Goal: Task Accomplishment & Management: Manage account settings

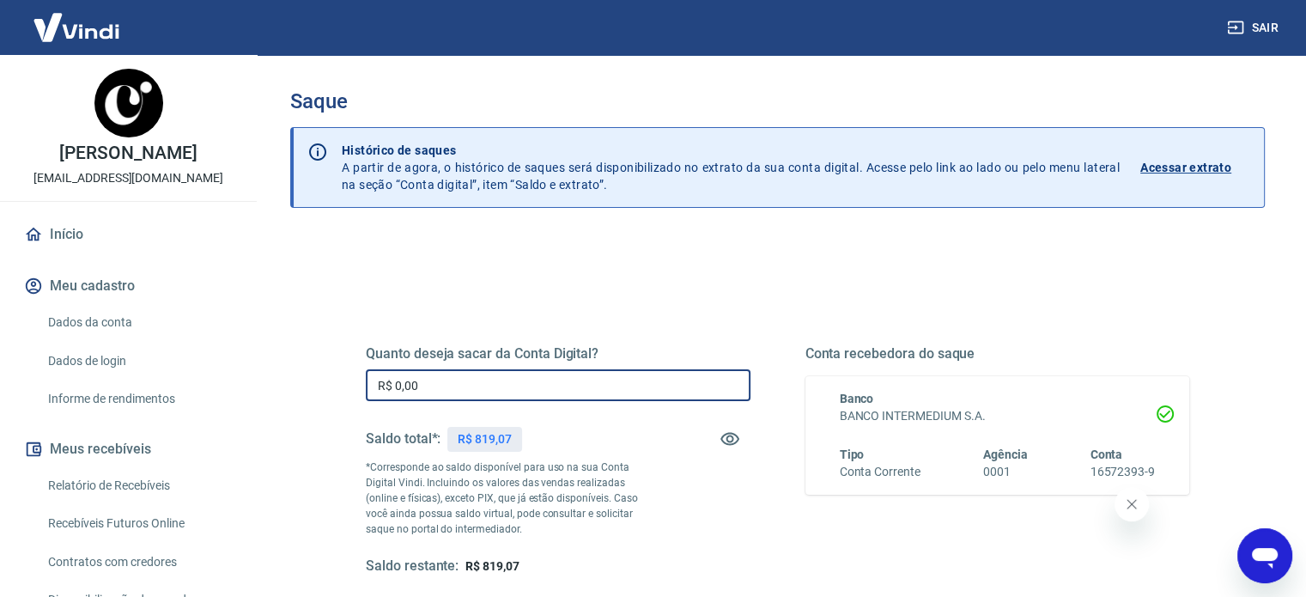
drag, startPoint x: 439, startPoint y: 386, endPoint x: 328, endPoint y: 367, distance: 112.4
click at [328, 367] on div "Quanto deseja sacar da Conta Digital? R$ 0,00 ​ Saldo total*: R$ 819,07 *Corres…" at bounding box center [778, 469] width 906 height 399
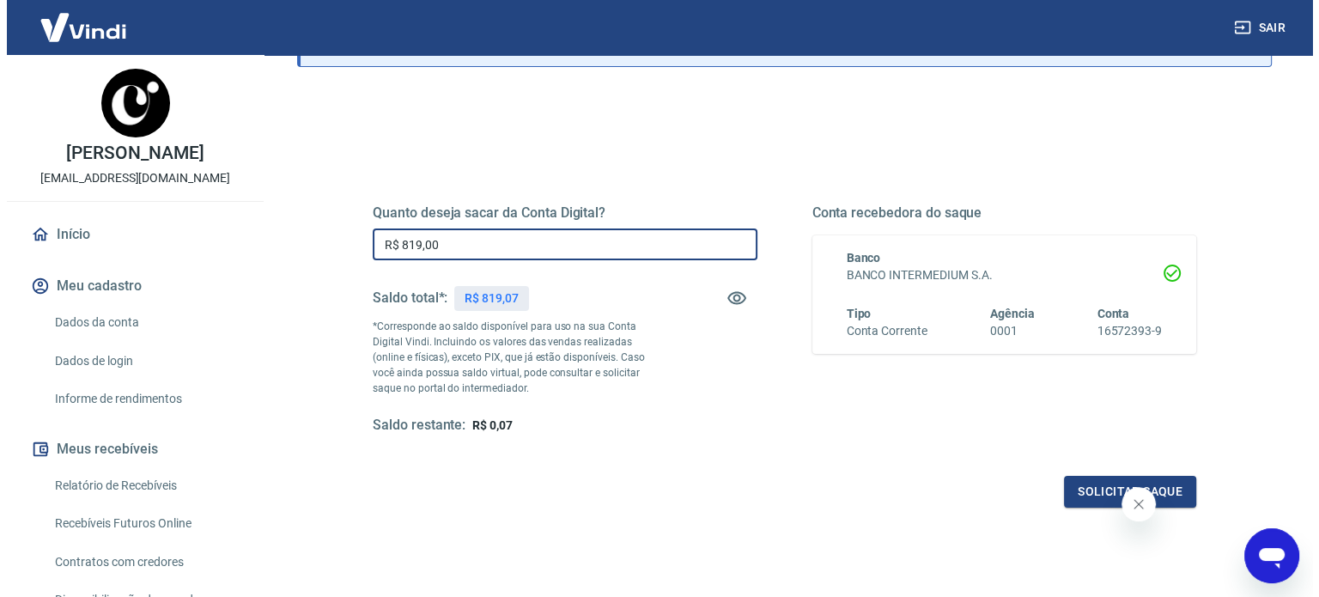
scroll to position [162, 0]
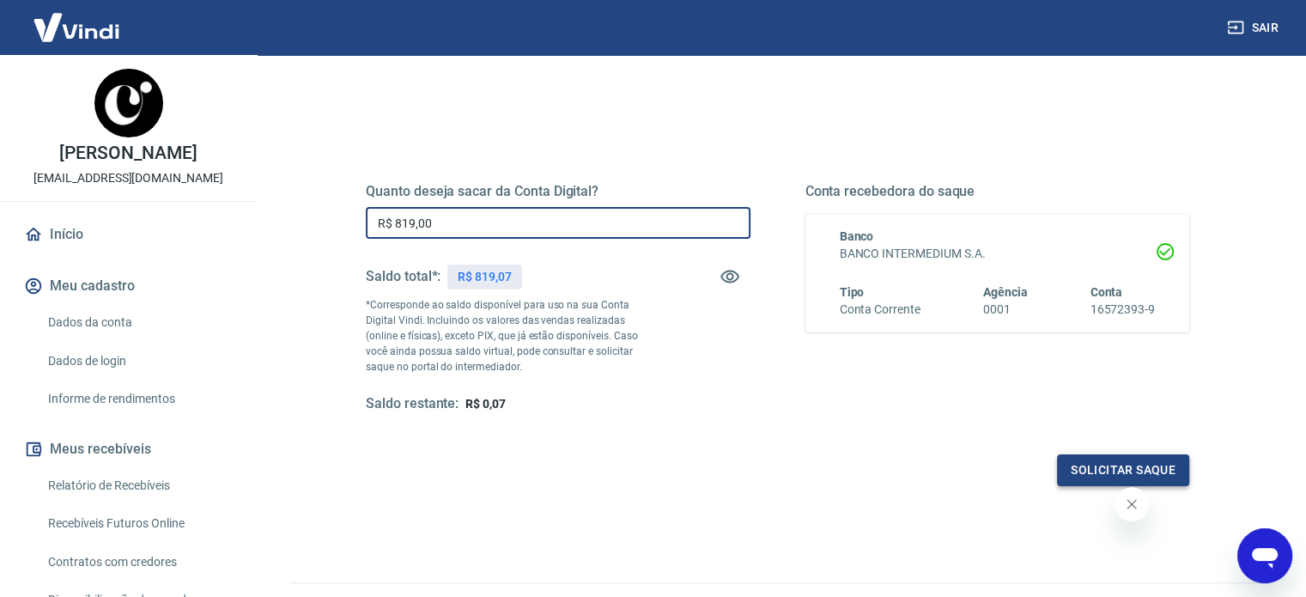
type input "R$ 819,00"
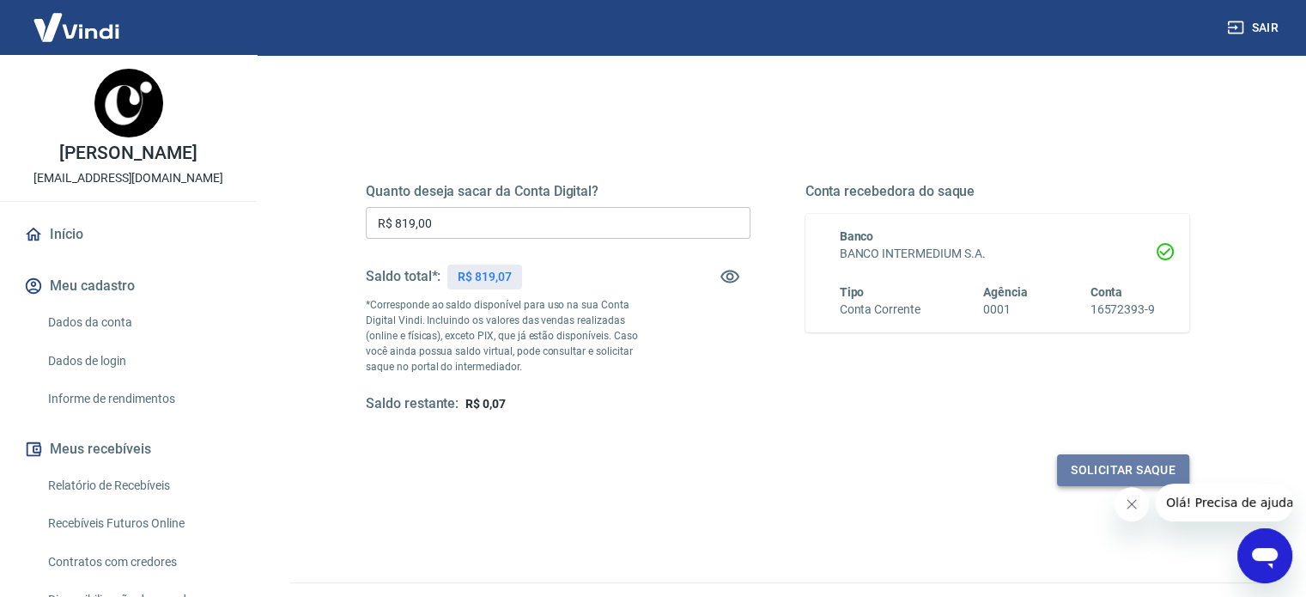
click at [1090, 473] on button "Solicitar saque" at bounding box center [1123, 470] width 132 height 32
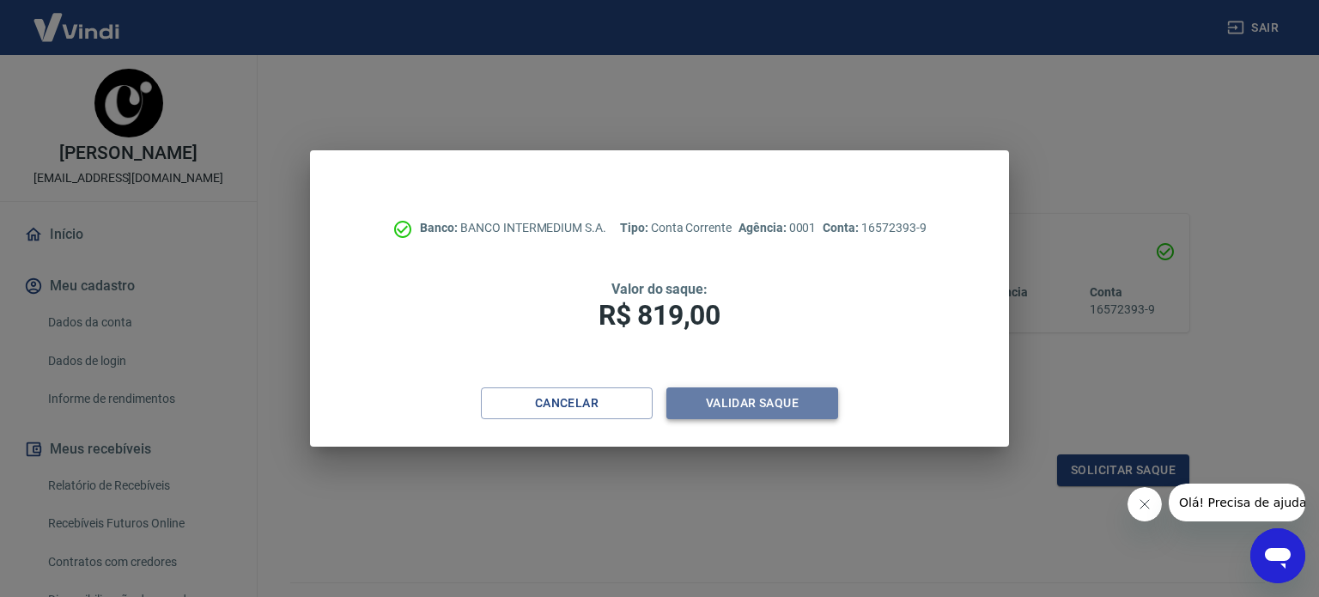
click at [768, 404] on button "Validar saque" at bounding box center [752, 403] width 172 height 32
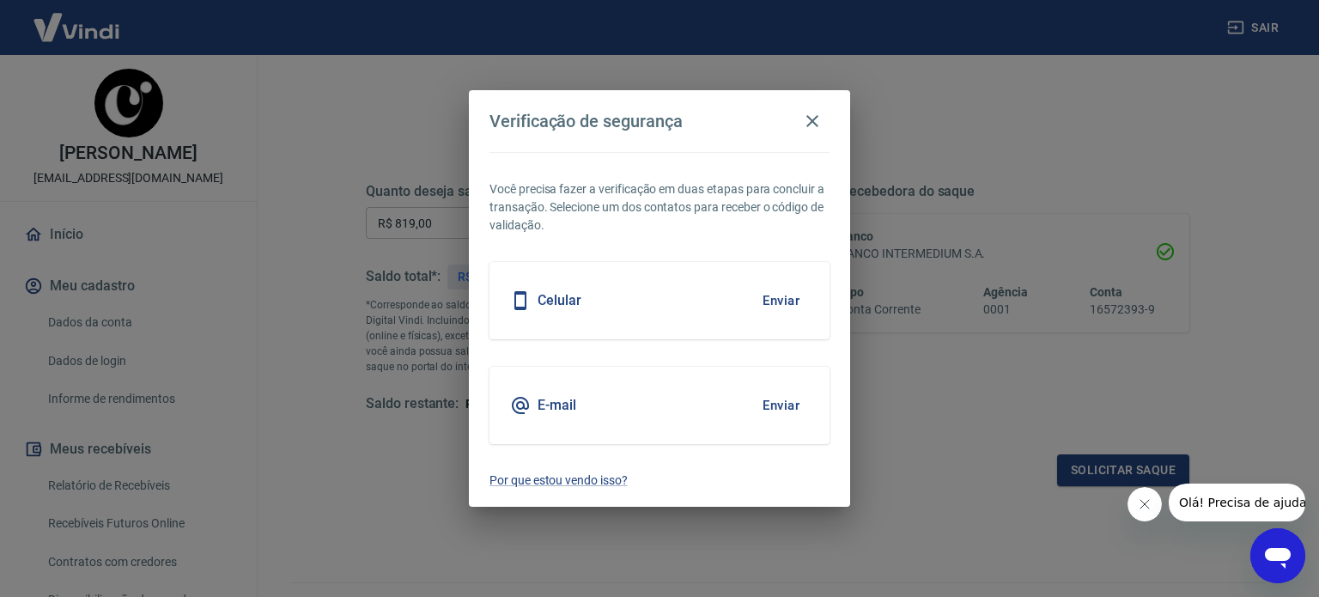
click at [643, 291] on div "Celular Enviar" at bounding box center [659, 300] width 340 height 77
click at [787, 304] on button "Enviar" at bounding box center [781, 301] width 56 height 36
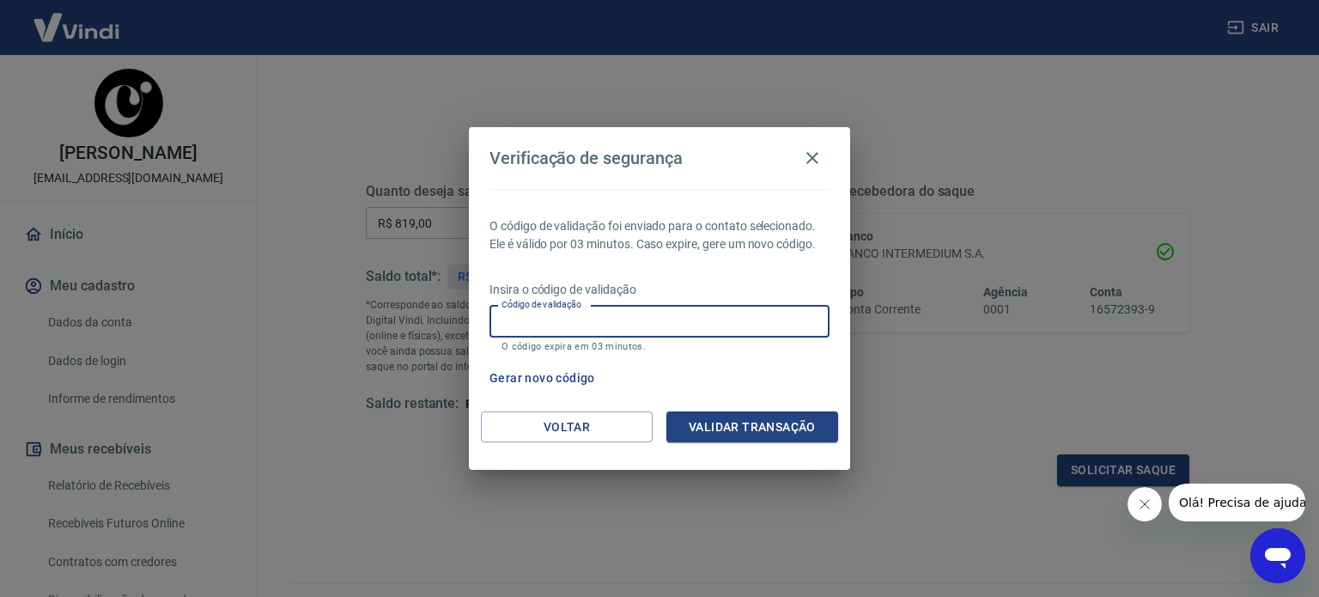
click at [753, 336] on input "Código de validação" at bounding box center [659, 322] width 340 height 32
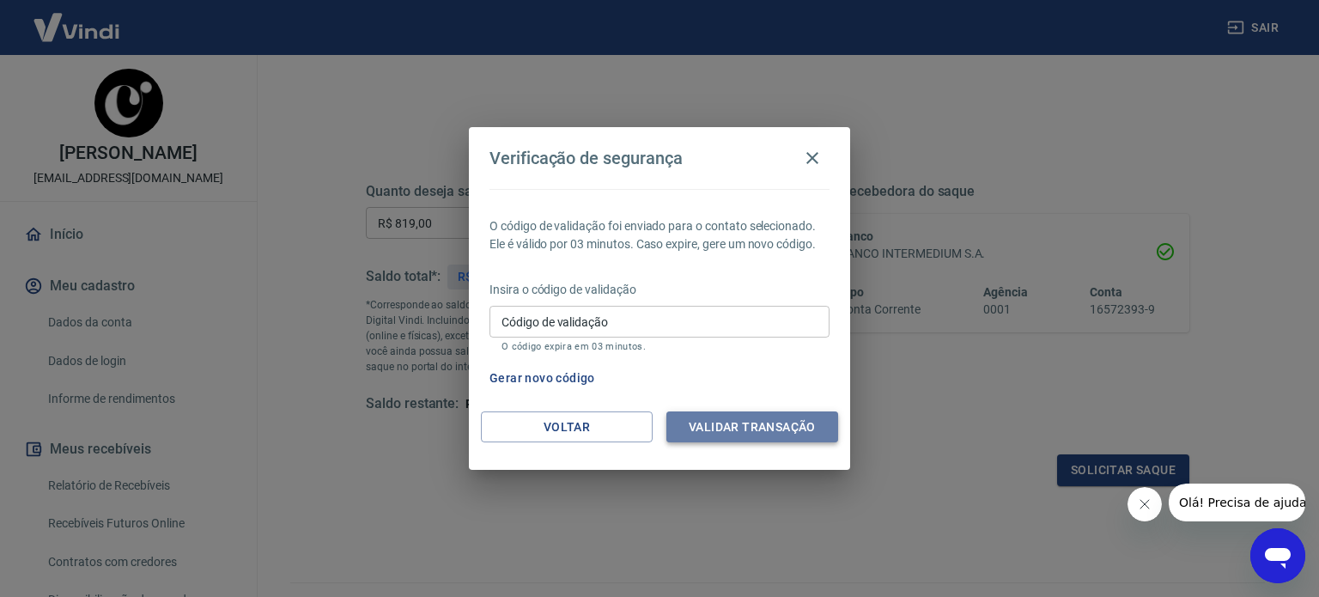
click at [759, 424] on button "Validar transação" at bounding box center [752, 427] width 172 height 32
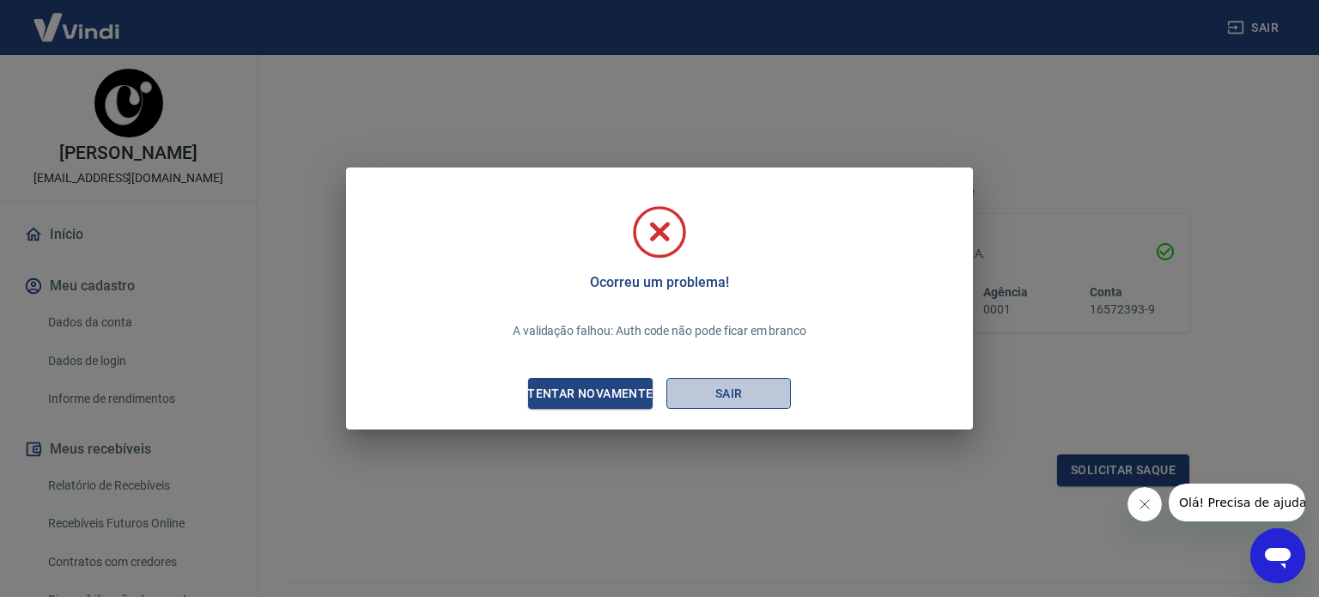
click at [741, 394] on button "Sair" at bounding box center [728, 394] width 125 height 32
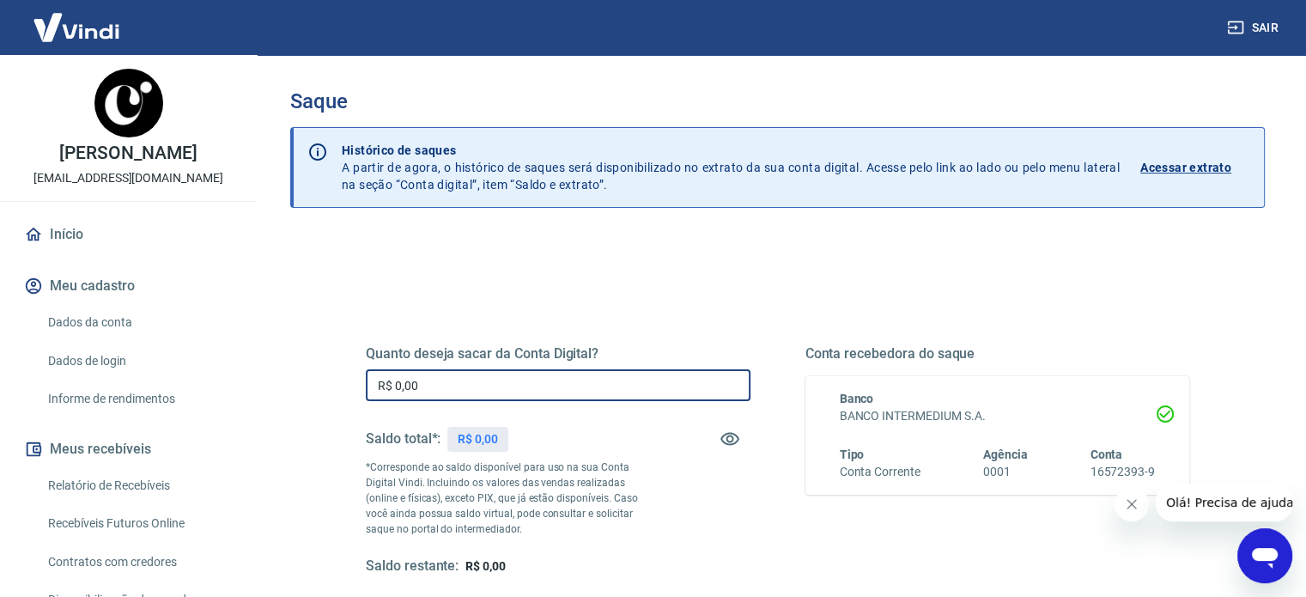
click at [544, 392] on input "R$ 0,00" at bounding box center [558, 385] width 385 height 32
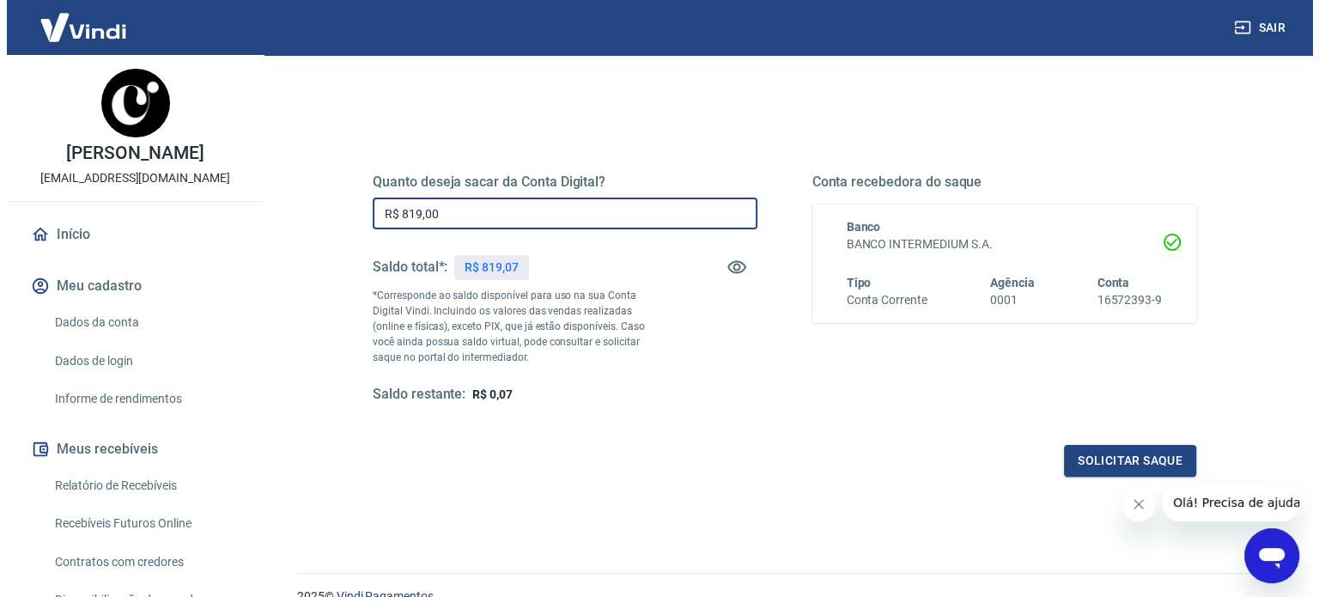
scroll to position [202, 0]
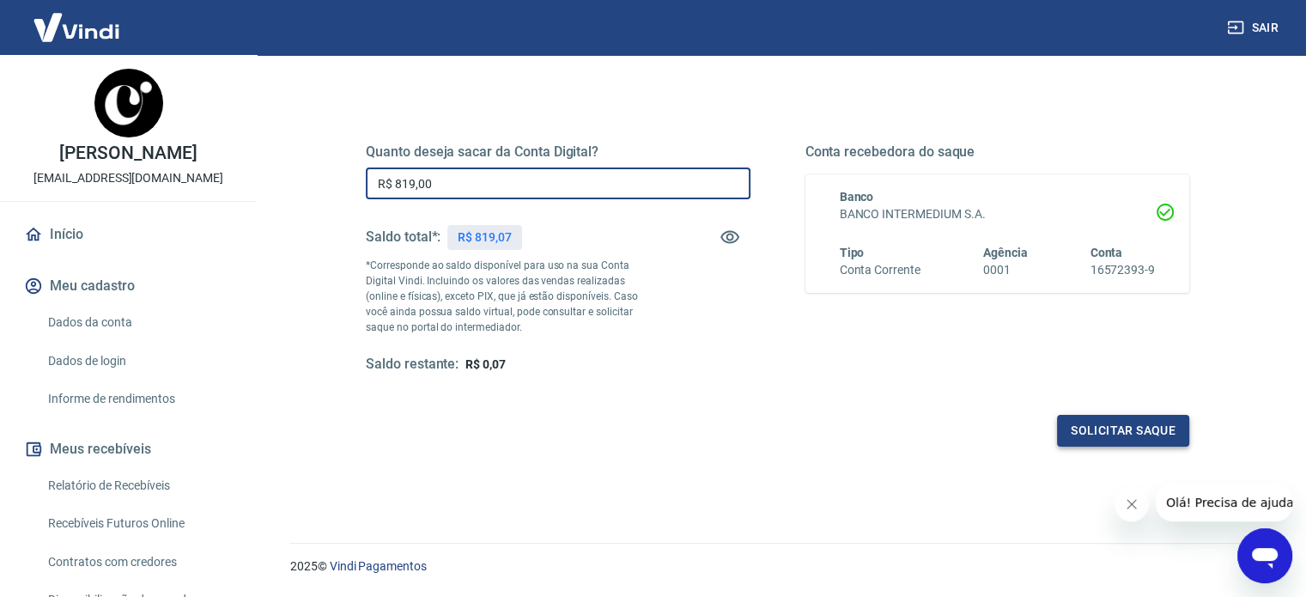
type input "R$ 819,00"
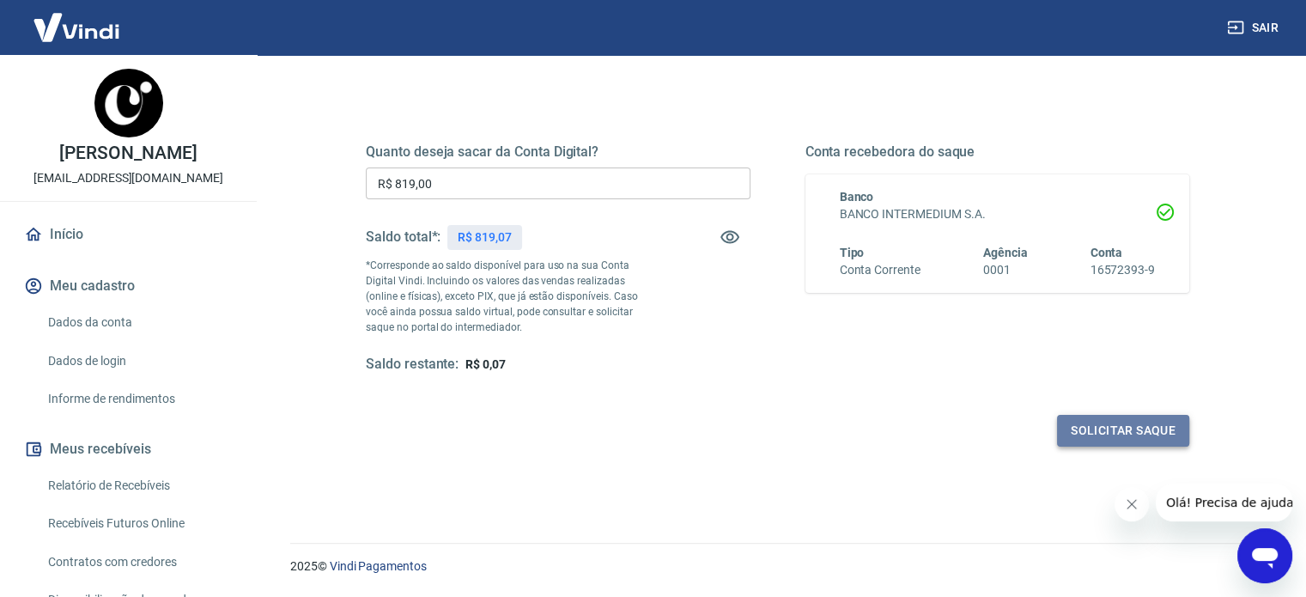
click at [1134, 428] on button "Solicitar saque" at bounding box center [1123, 431] width 132 height 32
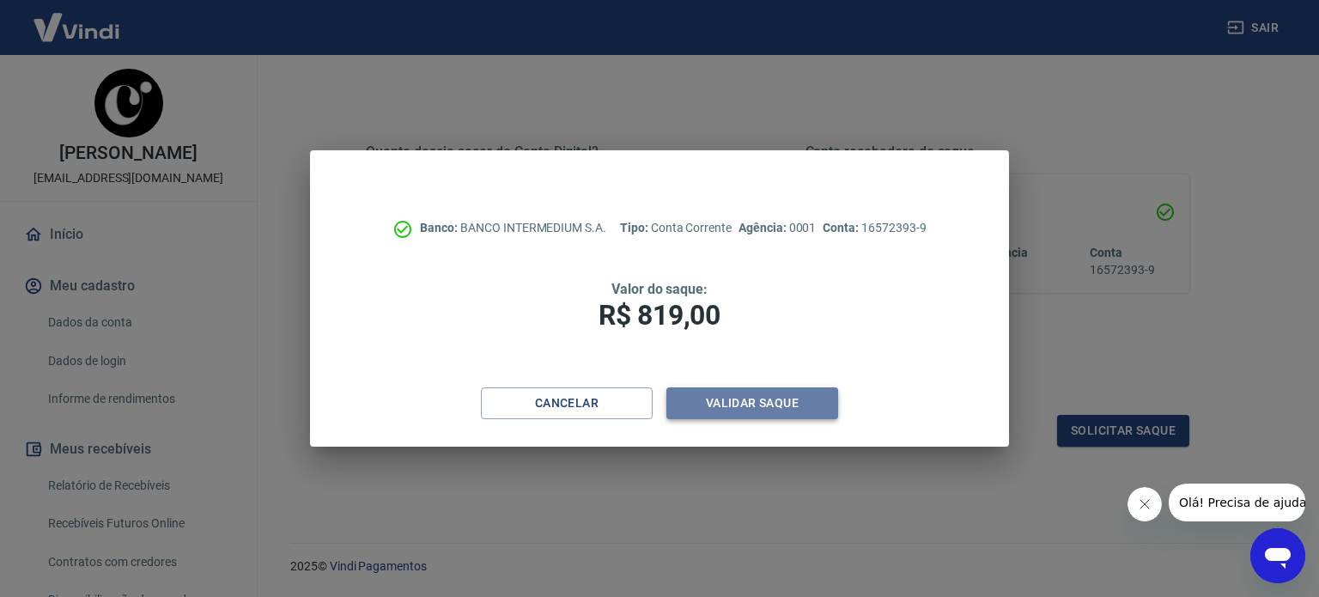
click at [806, 404] on button "Validar saque" at bounding box center [752, 403] width 172 height 32
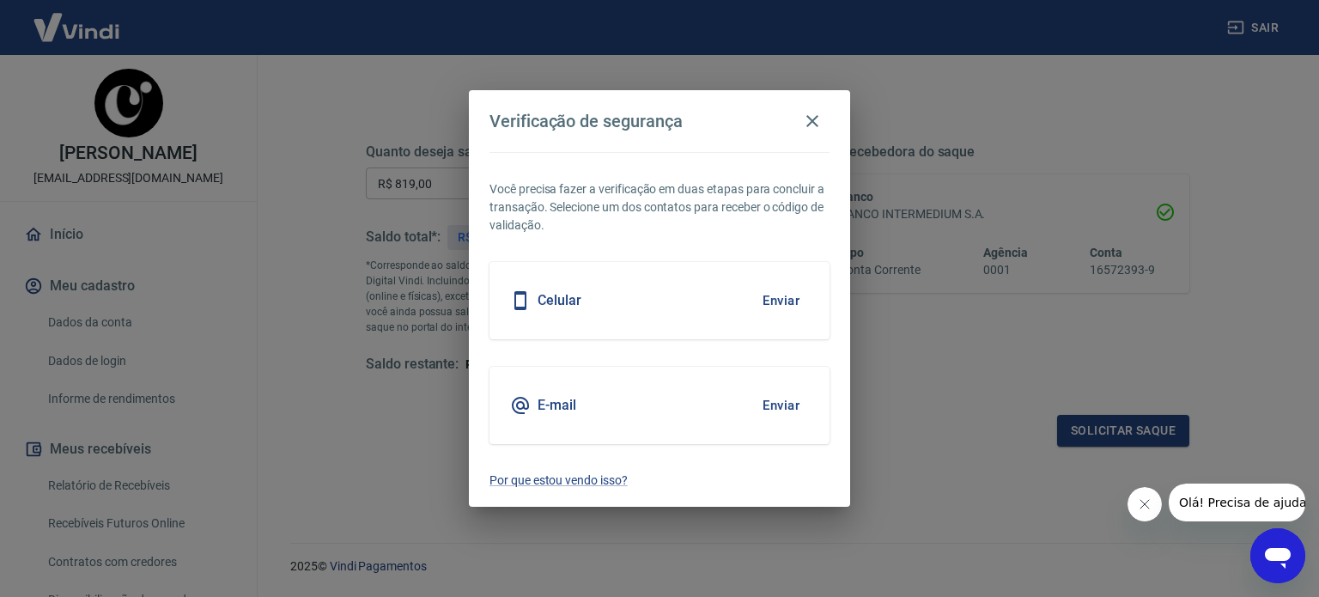
click at [655, 298] on div "Celular Enviar" at bounding box center [659, 300] width 340 height 77
click at [774, 294] on button "Enviar" at bounding box center [781, 301] width 56 height 36
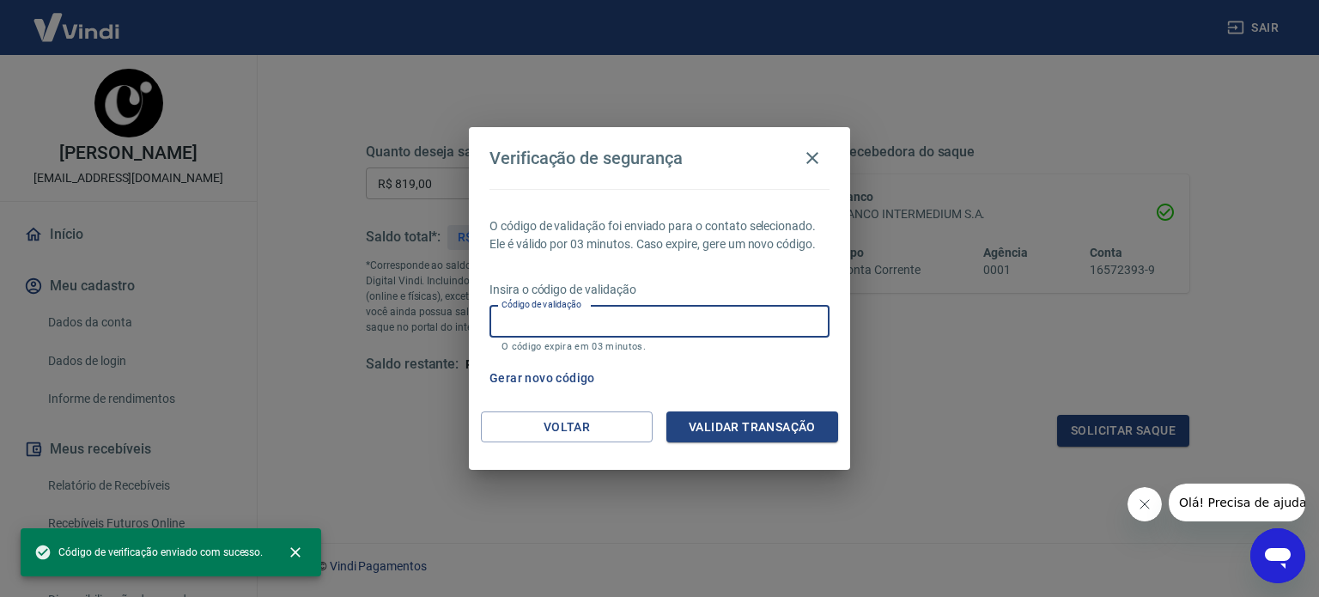
click at [765, 325] on input "Código de validação" at bounding box center [659, 322] width 340 height 32
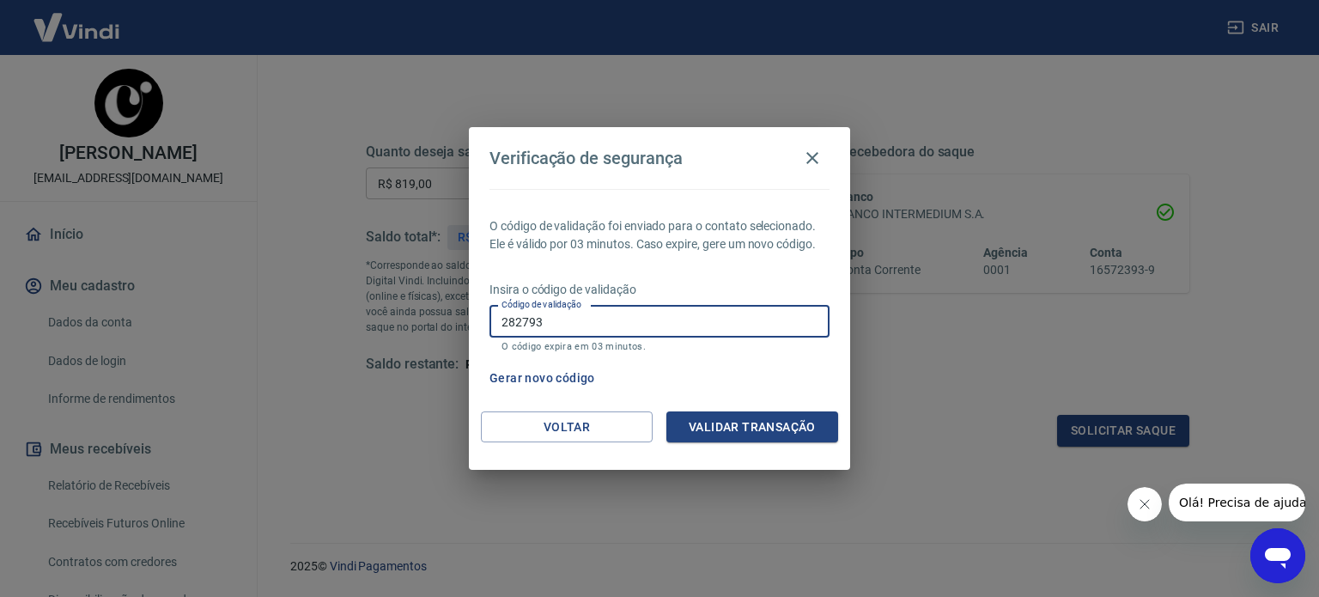
type input "282793"
click at [755, 427] on button "Validar transação" at bounding box center [752, 427] width 172 height 32
